Goal: Navigation & Orientation: Understand site structure

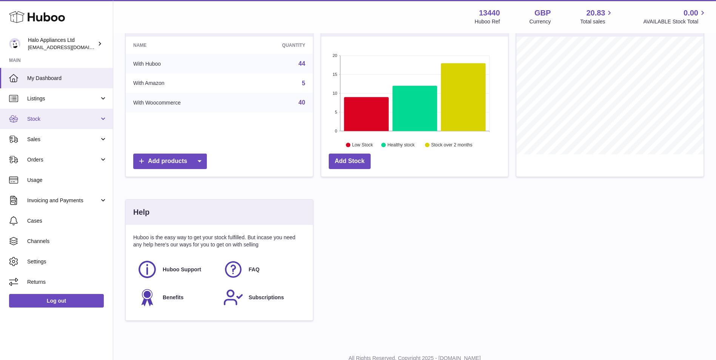
scroll to position [113, 0]
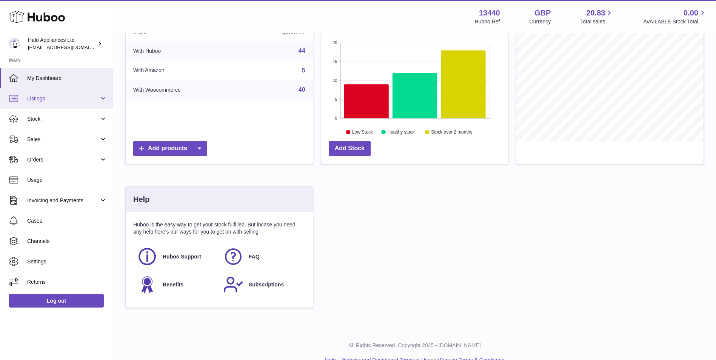
click at [65, 101] on span "Listings" at bounding box center [63, 98] width 72 height 7
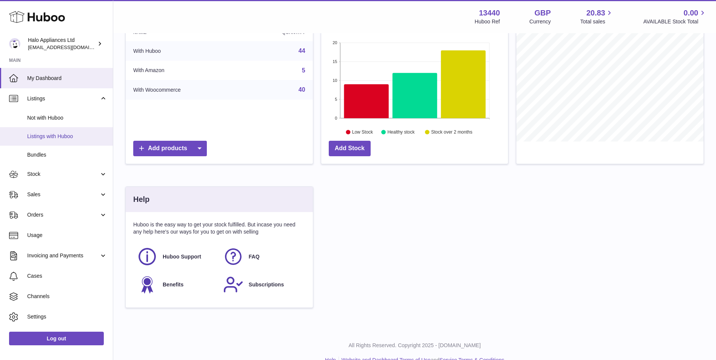
click at [76, 136] on span "Listings with Huboo" at bounding box center [67, 136] width 80 height 7
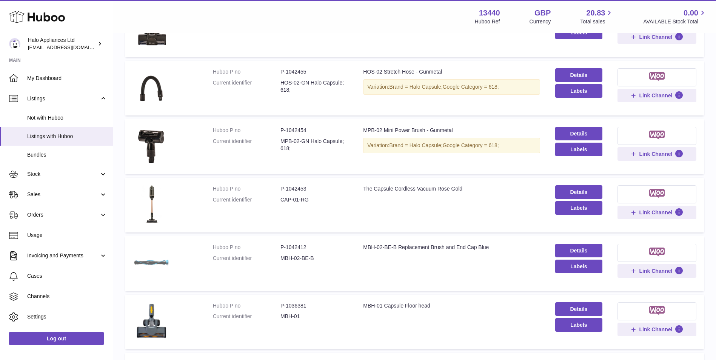
scroll to position [22, 0]
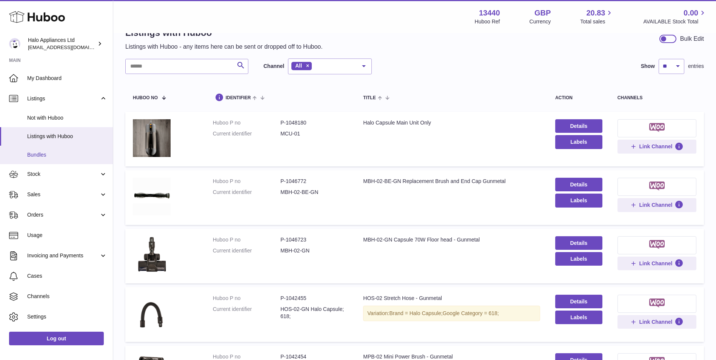
click at [51, 155] on span "Bundles" at bounding box center [67, 154] width 80 height 7
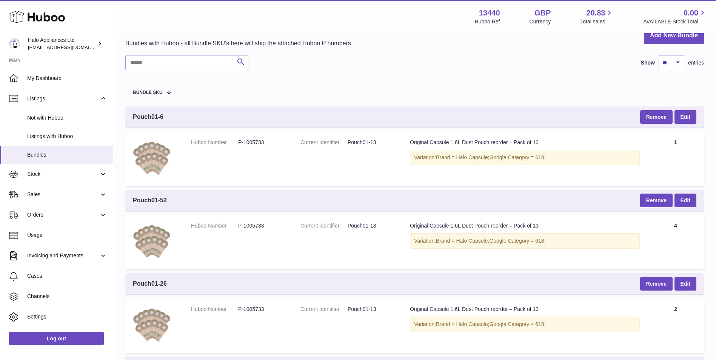
scroll to position [38, 0]
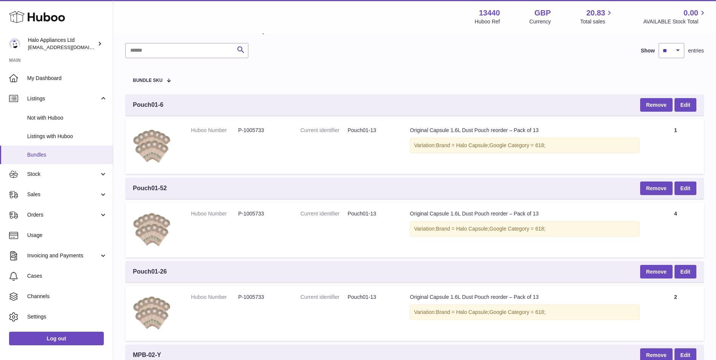
click at [47, 164] on link "Bundles" at bounding box center [56, 155] width 113 height 19
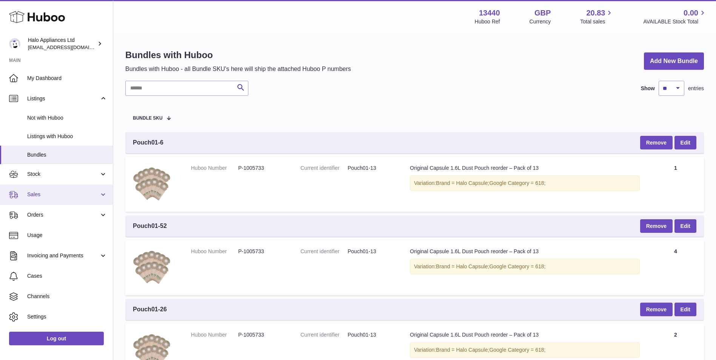
click at [48, 196] on span "Sales" at bounding box center [63, 194] width 72 height 7
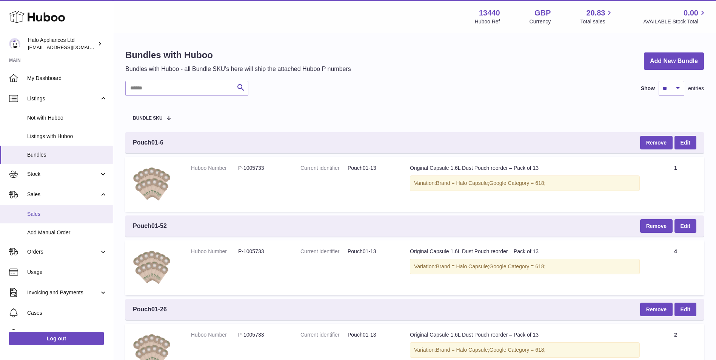
click at [62, 213] on span "Sales" at bounding box center [67, 214] width 80 height 7
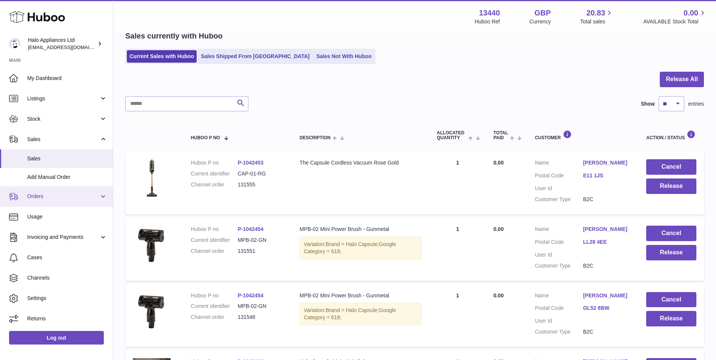
scroll to position [76, 0]
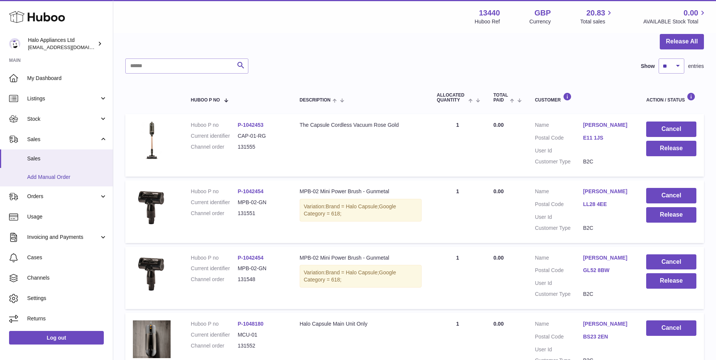
click at [62, 176] on span "Add Manual Order" at bounding box center [67, 177] width 80 height 7
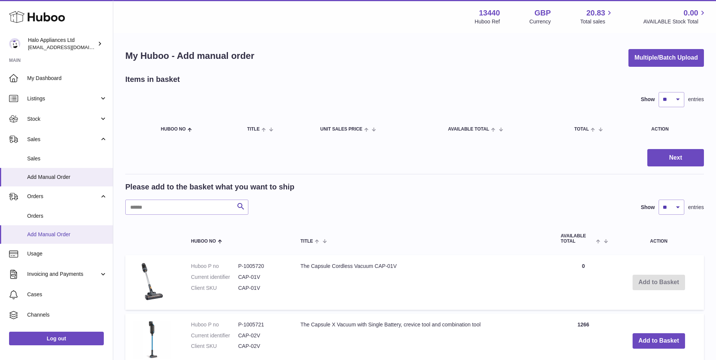
scroll to position [36, 0]
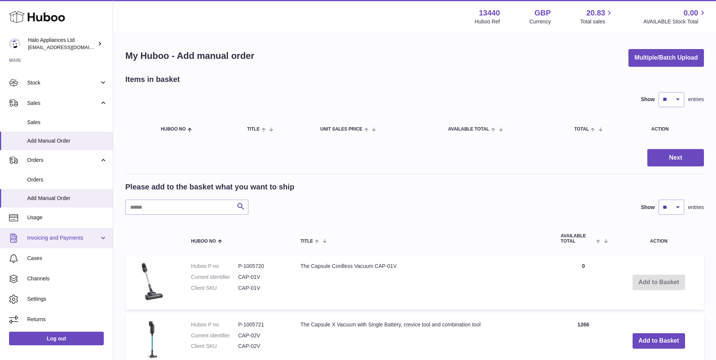
click at [50, 234] on link "Invoicing and Payments" at bounding box center [56, 238] width 113 height 20
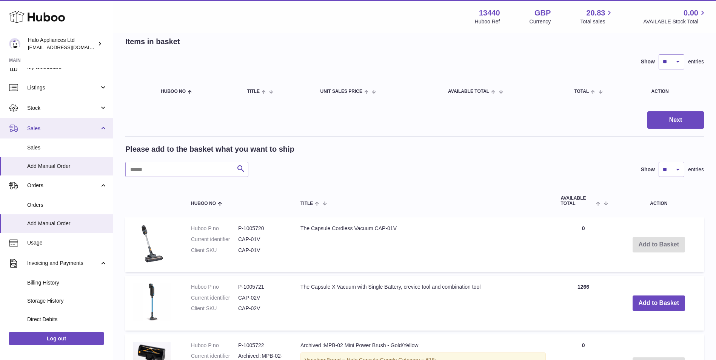
scroll to position [0, 0]
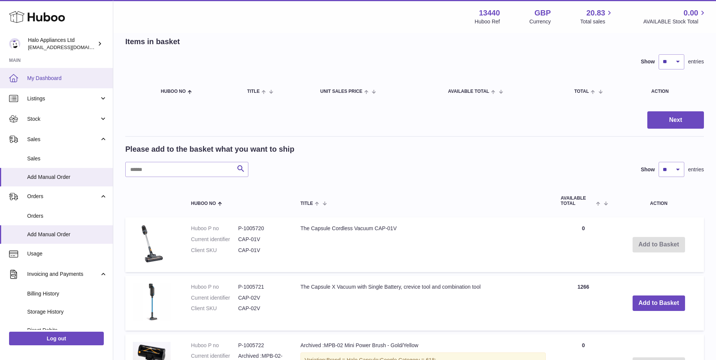
click at [66, 85] on link "My Dashboard" at bounding box center [56, 78] width 113 height 20
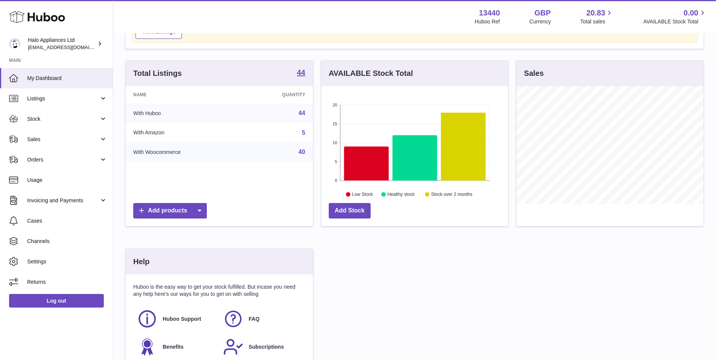
scroll to position [38, 0]
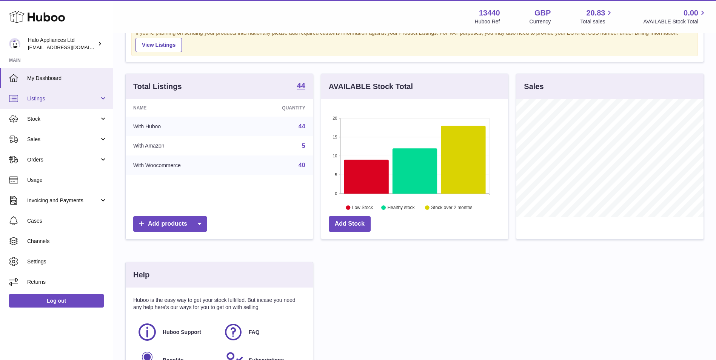
click at [67, 102] on span "Listings" at bounding box center [63, 98] width 72 height 7
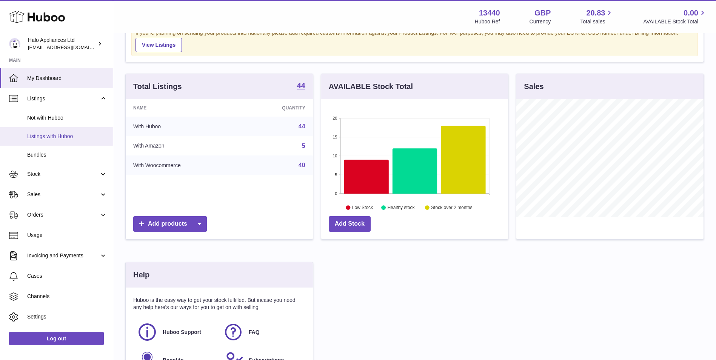
click at [72, 137] on span "Listings with Huboo" at bounding box center [67, 136] width 80 height 7
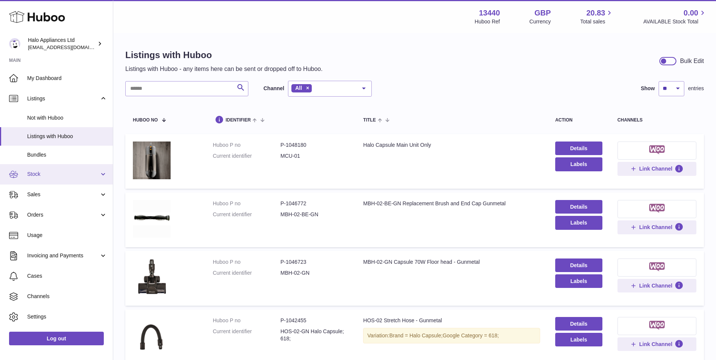
click at [60, 181] on link "Stock" at bounding box center [56, 174] width 113 height 20
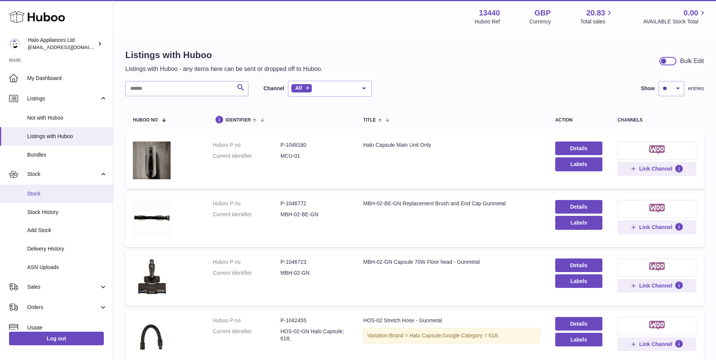
click at [65, 190] on link "Stock" at bounding box center [56, 194] width 113 height 19
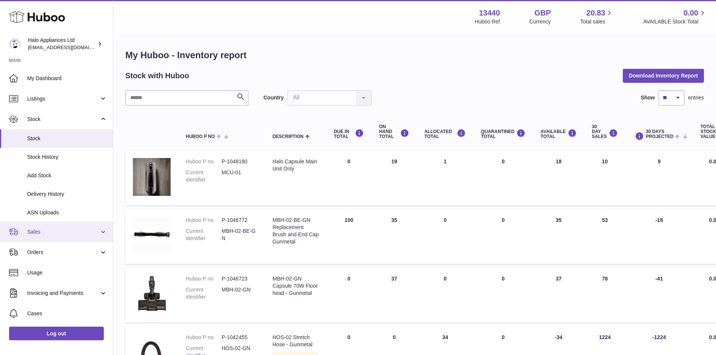
click at [46, 230] on span "Sales" at bounding box center [63, 231] width 72 height 7
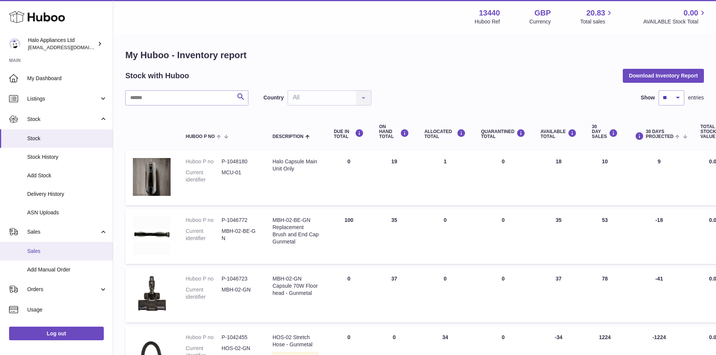
click at [56, 254] on span "Sales" at bounding box center [67, 250] width 80 height 7
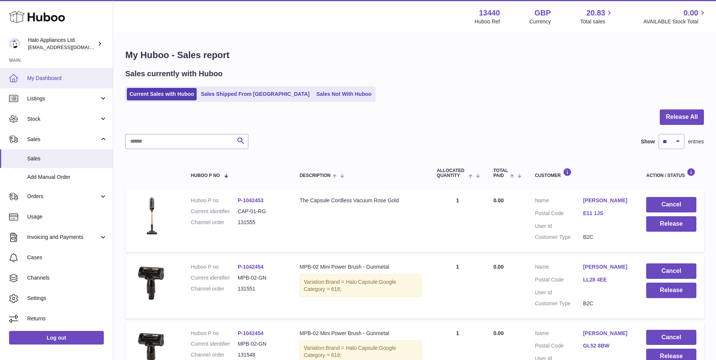
click at [74, 85] on link "My Dashboard" at bounding box center [56, 78] width 113 height 20
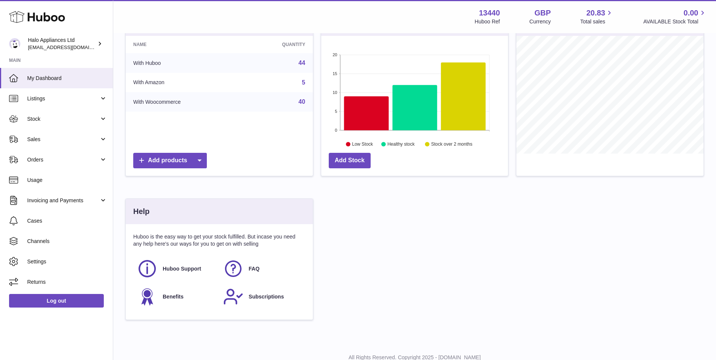
scroll to position [15, 0]
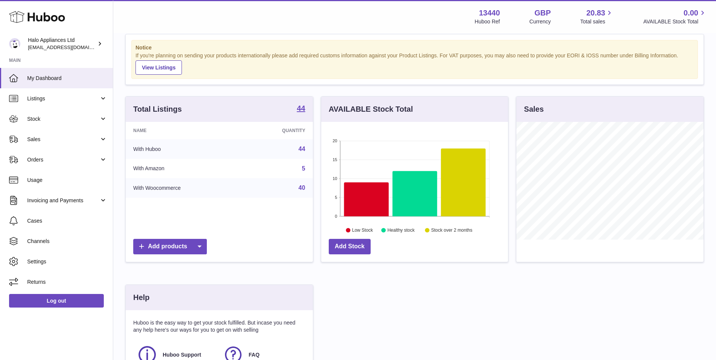
click at [556, 113] on div "Sales" at bounding box center [610, 109] width 187 height 25
